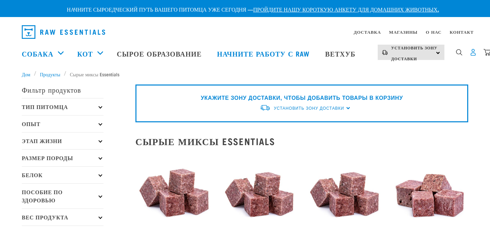
click at [476, 53] on img "раскрывающаяся навигация" at bounding box center [472, 52] width 7 height 7
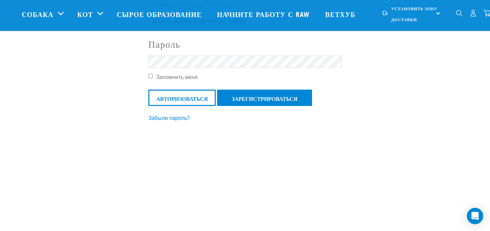
scroll to position [93, 0]
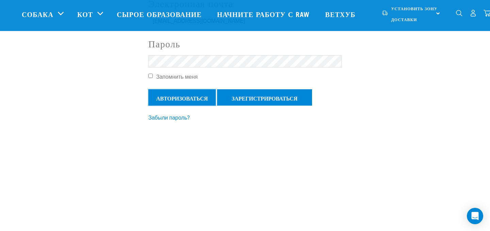
click at [177, 100] on input "Авторизоваться" at bounding box center [181, 97] width 67 height 16
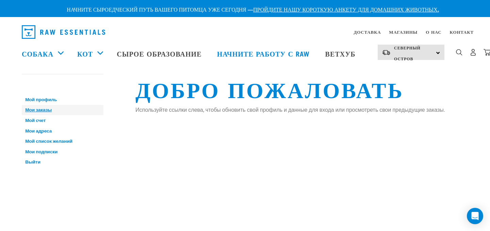
click at [41, 108] on font "Мои заказы" at bounding box center [38, 109] width 27 height 5
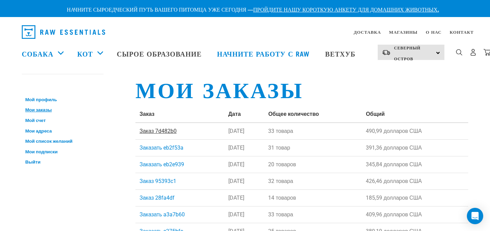
click at [153, 130] on font "Заказ 7d482b0" at bounding box center [157, 131] width 37 height 6
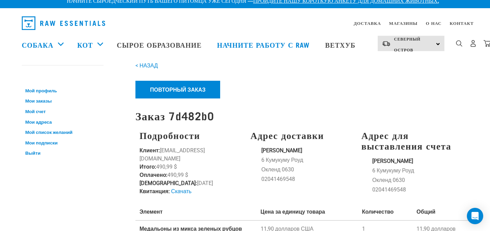
scroll to position [10, 0]
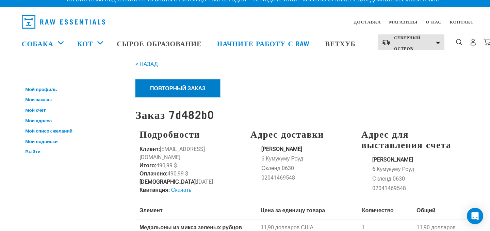
click at [178, 88] on font "Повторный заказ" at bounding box center [177, 88] width 55 height 6
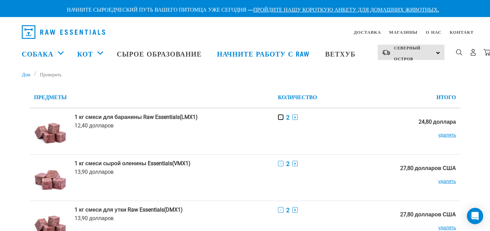
click at [281, 116] on font "-" at bounding box center [280, 116] width 1 height 5
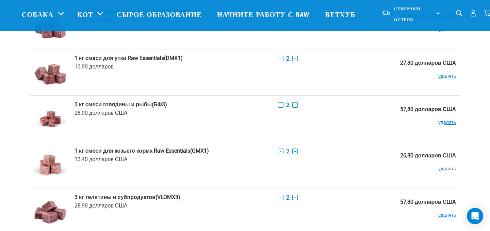
scroll to position [102, 0]
click at [281, 103] on font "-" at bounding box center [280, 104] width 1 height 5
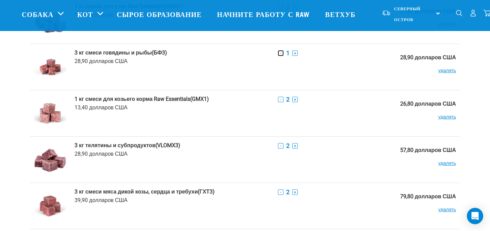
scroll to position [156, 0]
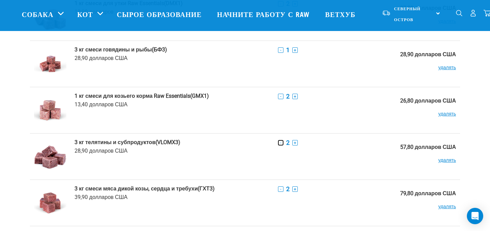
click at [281, 142] on font "-" at bounding box center [280, 142] width 1 height 5
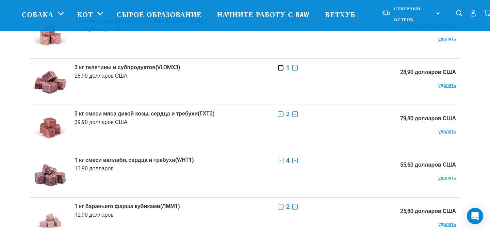
scroll to position [231, 0]
click at [281, 114] on font "-" at bounding box center [280, 113] width 1 height 5
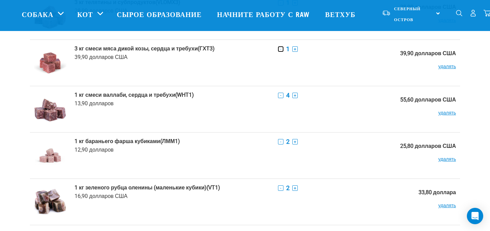
scroll to position [297, 0]
click at [281, 95] on font "-" at bounding box center [280, 94] width 1 height 5
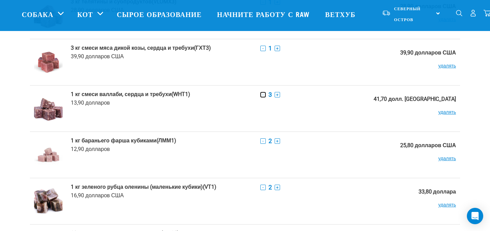
click at [264, 95] on font "-" at bounding box center [262, 94] width 1 height 5
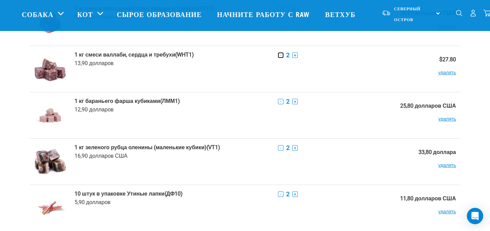
scroll to position [337, 0]
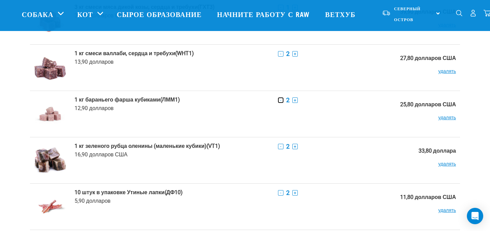
click at [281, 101] on font "-" at bounding box center [280, 99] width 1 height 5
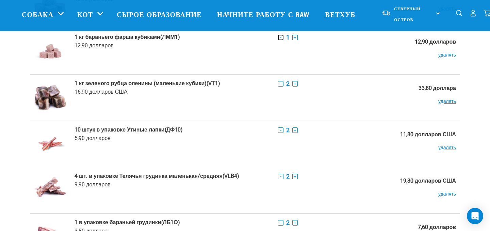
scroll to position [401, 0]
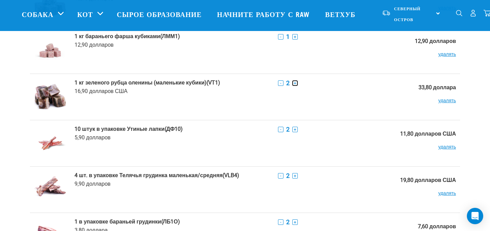
click at [296, 83] on font "+" at bounding box center [294, 82] width 3 height 5
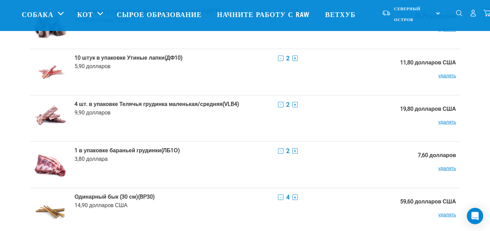
scroll to position [473, 0]
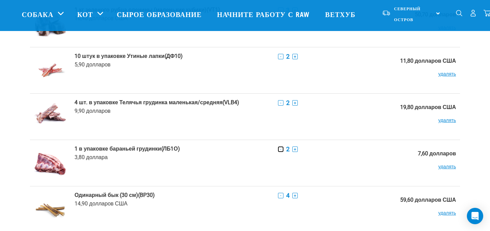
click at [283, 148] on button "-" at bounding box center [280, 148] width 5 height 5
click at [448, 165] on font "удалять" at bounding box center [447, 166] width 18 height 5
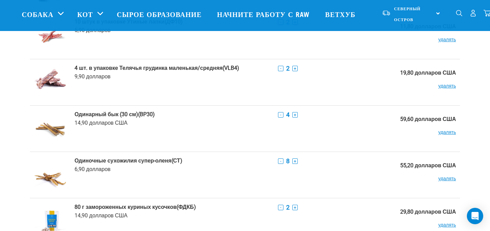
scroll to position [510, 0]
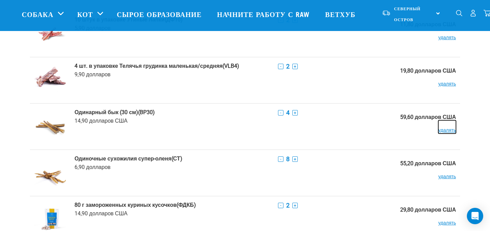
click at [445, 130] on font "удалять" at bounding box center [447, 129] width 18 height 5
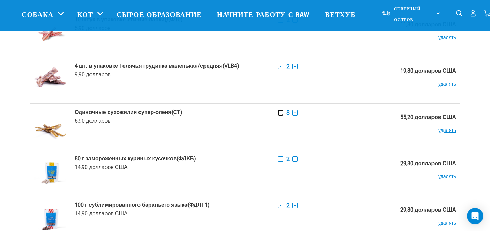
click at [283, 112] on button "-" at bounding box center [280, 112] width 5 height 5
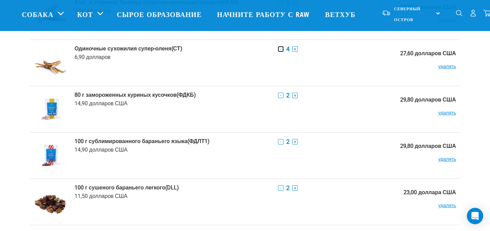
scroll to position [574, 0]
click at [281, 95] on font "-" at bounding box center [280, 94] width 1 height 5
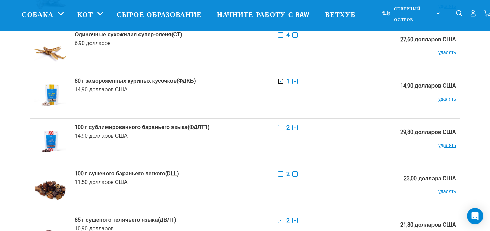
scroll to position [591, 0]
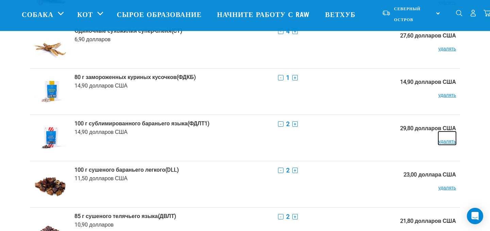
click at [448, 139] on font "удалять" at bounding box center [447, 140] width 18 height 5
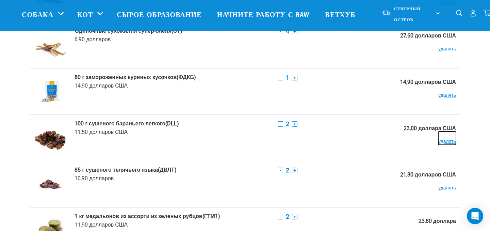
click at [447, 140] on font "удалять" at bounding box center [447, 140] width 18 height 5
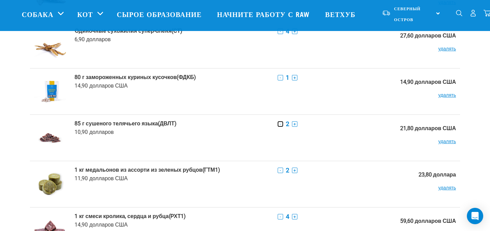
click at [281, 122] on font "-" at bounding box center [280, 123] width 1 height 5
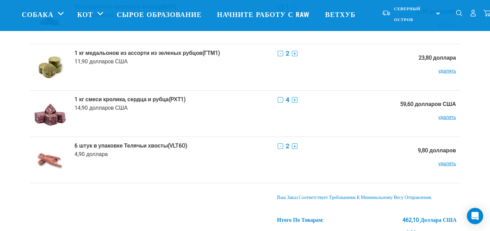
scroll to position [711, 0]
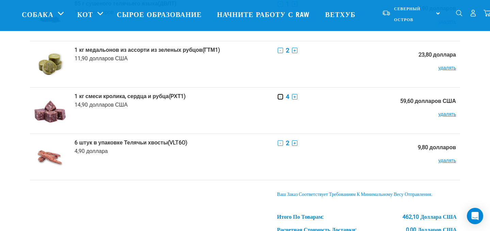
click at [283, 97] on button "-" at bounding box center [279, 96] width 5 height 5
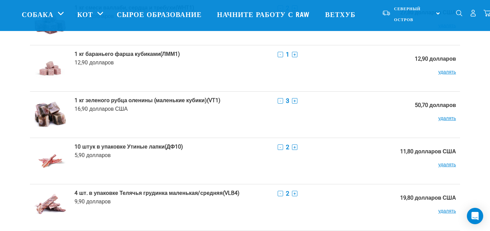
scroll to position [382, 0]
click at [281, 102] on font "-" at bounding box center [280, 101] width 1 height 5
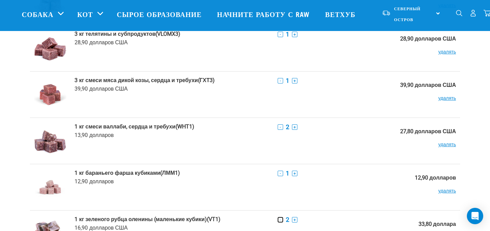
scroll to position [266, 0]
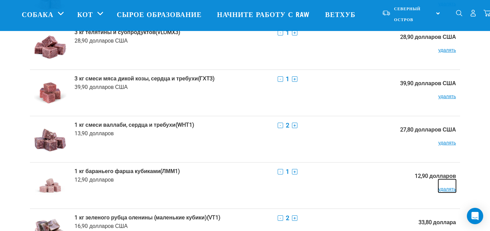
click at [444, 188] on font "удалять" at bounding box center [447, 188] width 18 height 5
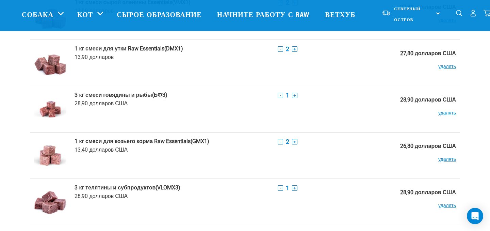
scroll to position [0, 0]
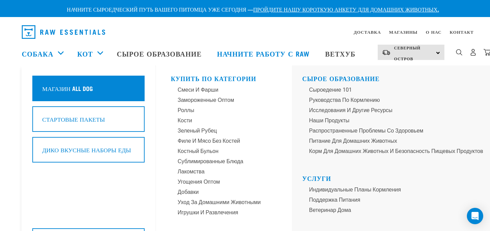
click at [63, 87] on font "Магазин All Dog" at bounding box center [67, 87] width 51 height 3
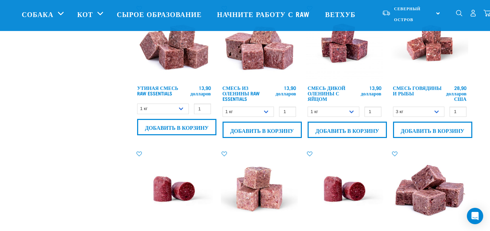
scroll to position [336, 0]
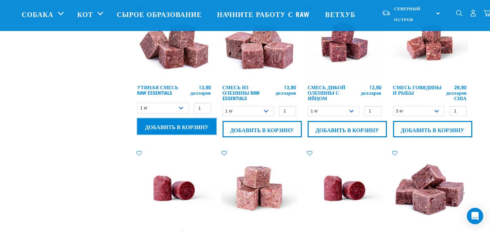
click at [177, 124] on input "Добавить в корзину" at bounding box center [176, 126] width 79 height 16
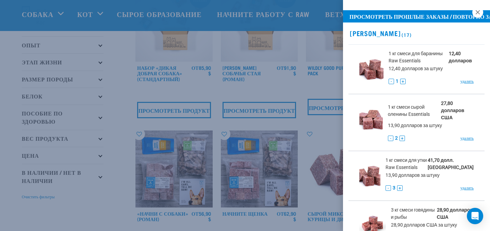
scroll to position [67, 0]
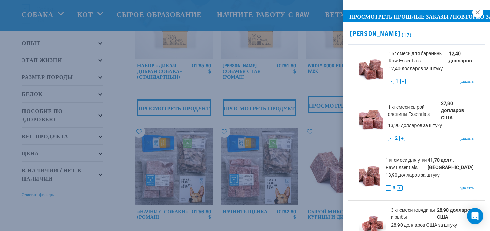
click at [111, 189] on div at bounding box center [245, 115] width 490 height 231
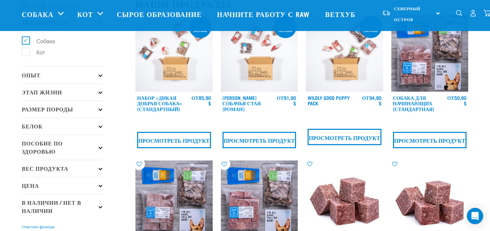
scroll to position [35, 0]
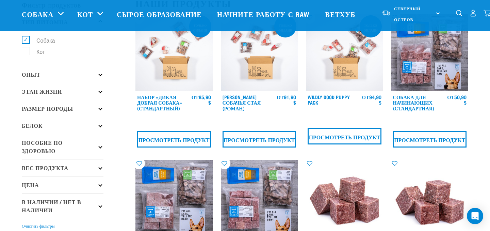
click at [88, 121] on p "Белок" at bounding box center [63, 125] width 82 height 17
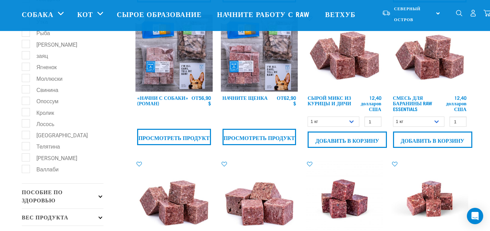
scroll to position [181, 0]
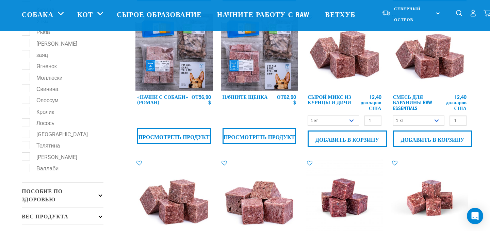
click at [29, 138] on label "[GEOGRAPHIC_DATA]" at bounding box center [58, 134] width 65 height 9
click at [26, 135] on input "[GEOGRAPHIC_DATA]" at bounding box center [24, 133] width 4 height 4
checkbox input "true"
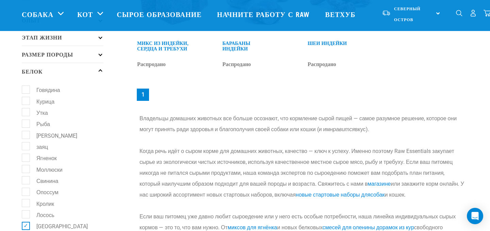
scroll to position [90, 0]
click at [27, 149] on label "заяц" at bounding box center [38, 145] width 25 height 9
click at [26, 147] on input "заяц" at bounding box center [24, 144] width 4 height 4
checkbox input "true"
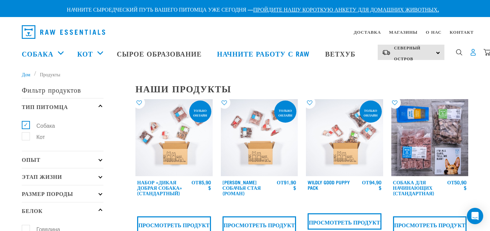
click at [476, 53] on img "раскрывающаяся навигация" at bounding box center [472, 52] width 7 height 7
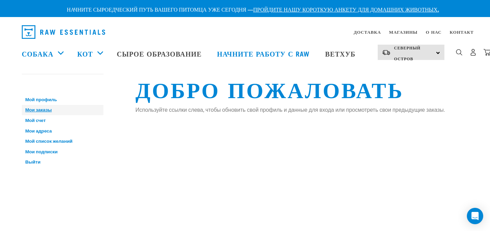
click at [41, 110] on font "Мои заказы" at bounding box center [38, 109] width 27 height 5
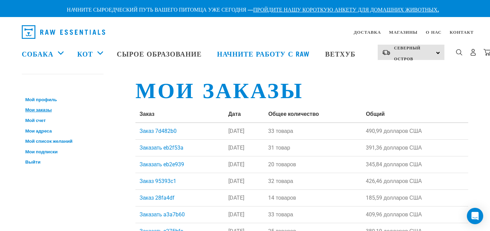
click at [46, 176] on div "Мой счет Мой профиль Мои заказы Мой счет Мои адреса Мой список желаний Мои подп…" at bounding box center [75, 193] width 114 height 254
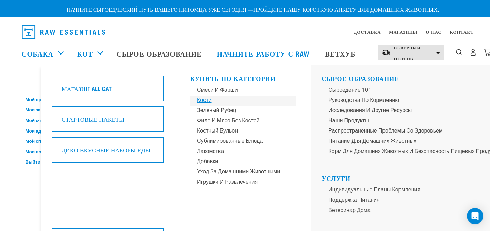
click at [205, 98] on font "Кости" at bounding box center [204, 100] width 14 height 6
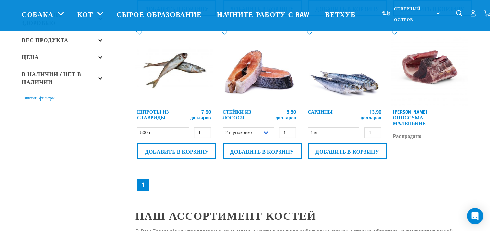
scroll to position [166, 0]
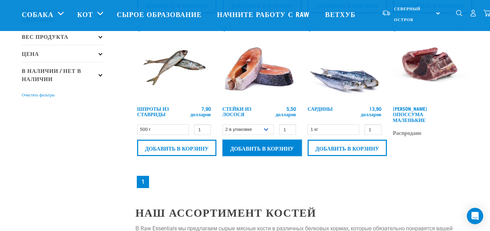
click at [263, 150] on input "Добавить в корзину" at bounding box center [261, 147] width 79 height 16
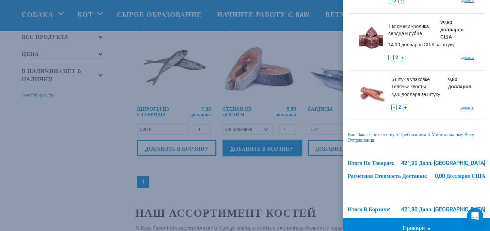
scroll to position [905, 0]
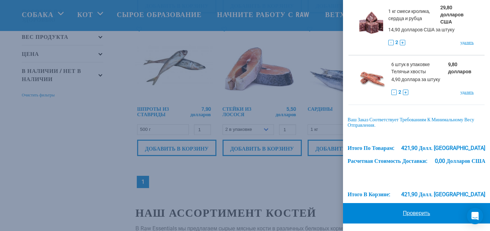
click at [417, 212] on font "Проверить" at bounding box center [416, 212] width 27 height 6
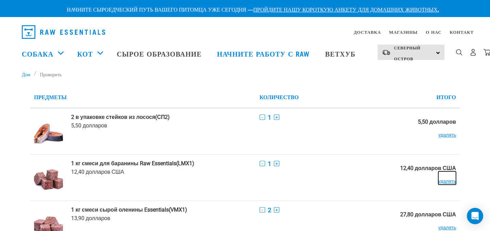
click at [447, 180] on font "удалять" at bounding box center [447, 180] width 18 height 5
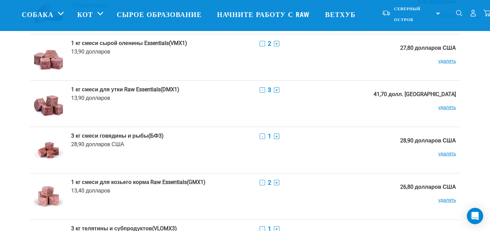
scroll to position [70, 0]
click at [263, 90] on font "-" at bounding box center [262, 89] width 1 height 5
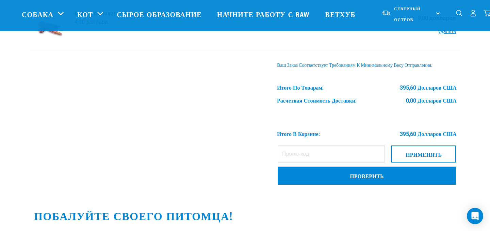
scroll to position [796, 0]
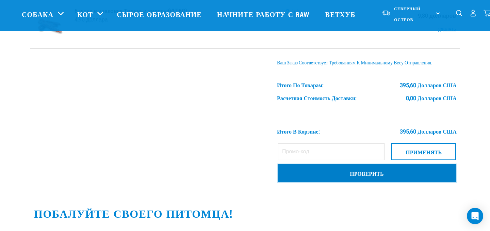
click at [363, 174] on font "Проверить" at bounding box center [367, 172] width 34 height 3
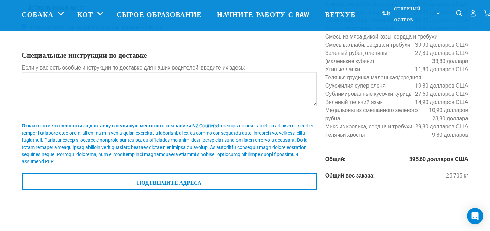
scroll to position [92, 0]
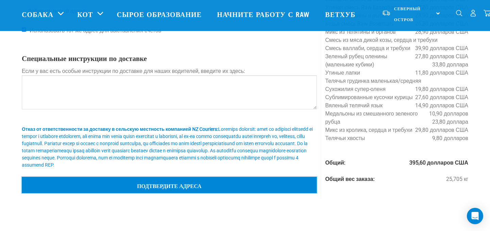
click at [166, 187] on input "Подтвердите адреса" at bounding box center [169, 184] width 295 height 16
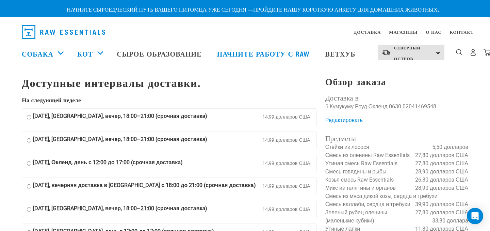
click at [174, 115] on font "[DATE], [GEOGRAPHIC_DATA], вечер, 18:00–21:00 (срочная доставка)" at bounding box center [120, 116] width 174 height 6
click at [31, 115] on input "[DATE], [GEOGRAPHIC_DATA], вечер, 18:00–21:00 (срочная доставка) 14,99 долларов…" at bounding box center [29, 117] width 4 height 10
radio input "true"
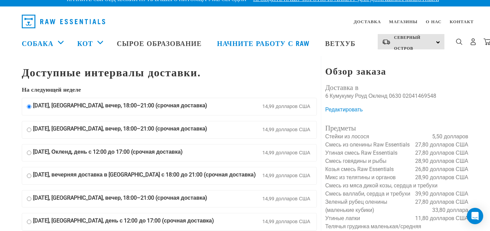
scroll to position [10, 0]
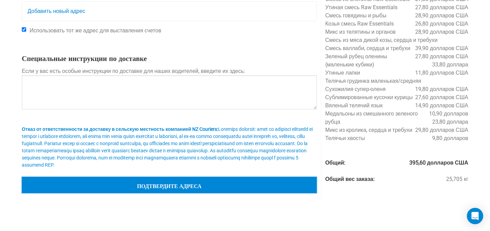
click at [167, 186] on input "Подтвердите адреса" at bounding box center [169, 184] width 295 height 16
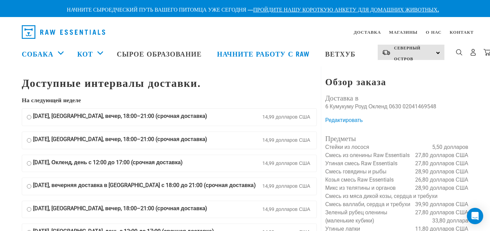
click at [28, 116] on input "11 августа, понедельник, Окленд, вечер, 18:00–21:00 (срочная доставка) 14,99 до…" at bounding box center [29, 117] width 4 height 10
radio input "true"
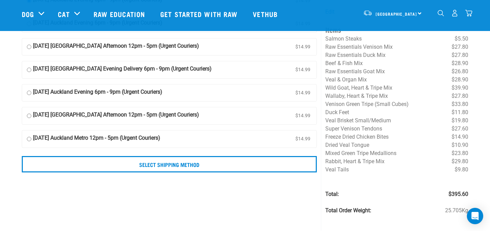
scroll to position [67, 0]
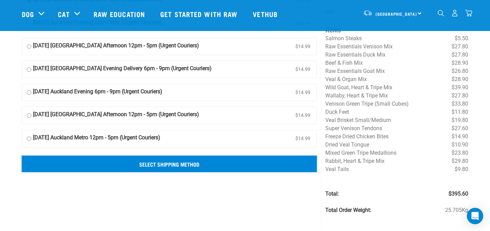
click at [205, 165] on input "Select Shipping Method" at bounding box center [169, 163] width 295 height 16
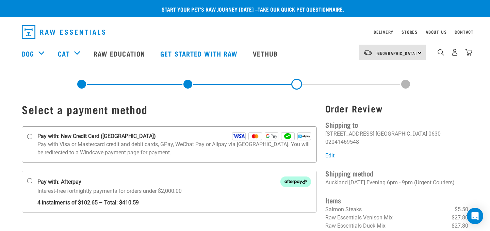
click at [30, 137] on input "Pay with: New Credit Card ([GEOGRAPHIC_DATA])" at bounding box center [29, 136] width 5 height 5
radio input "true"
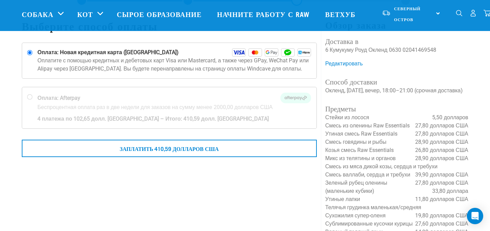
scroll to position [34, 0]
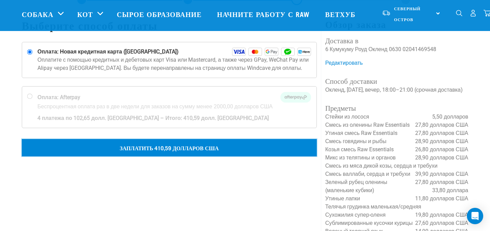
click at [171, 147] on font "Заплатить 410,59 долларов США" at bounding box center [169, 147] width 99 height 3
